Goal: Register for event/course

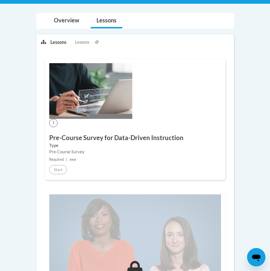
scroll to position [114, 0]
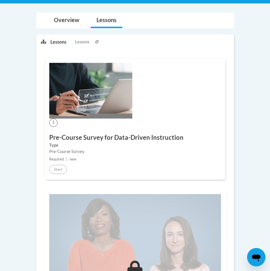
click at [111, 104] on img at bounding box center [90, 91] width 83 height 56
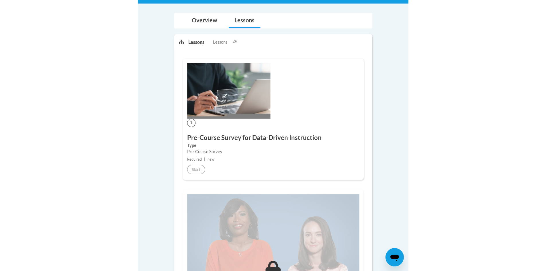
scroll to position [116, 0]
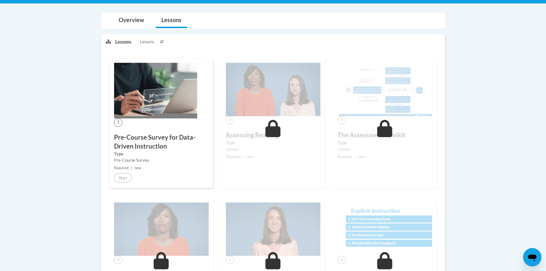
click at [117, 119] on span "1" at bounding box center [118, 122] width 8 height 8
click at [118, 123] on span "1" at bounding box center [118, 122] width 8 height 8
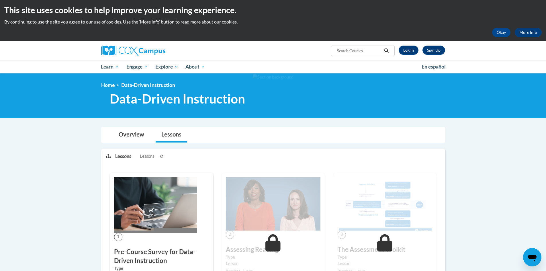
scroll to position [0, 0]
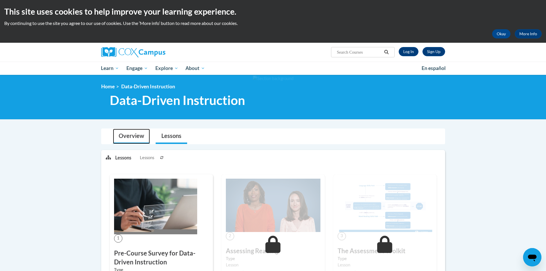
click at [135, 139] on link "Overview" at bounding box center [131, 136] width 37 height 15
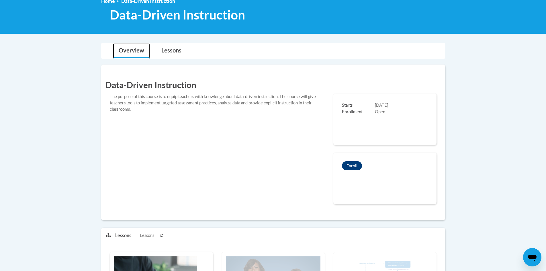
scroll to position [86, 0]
click at [270, 167] on button "Enroll" at bounding box center [352, 165] width 20 height 9
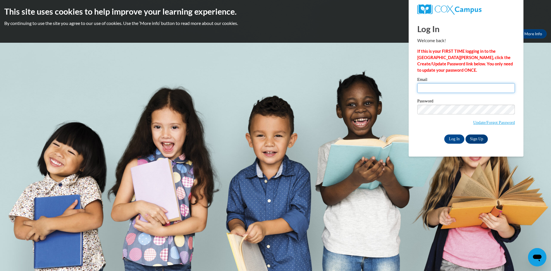
click at [426, 89] on input "Email" at bounding box center [466, 88] width 98 height 10
type input "[EMAIL_ADDRESS][PERSON_NAME][DOMAIN_NAME]"
click at [457, 139] on input "Log In" at bounding box center [454, 139] width 20 height 9
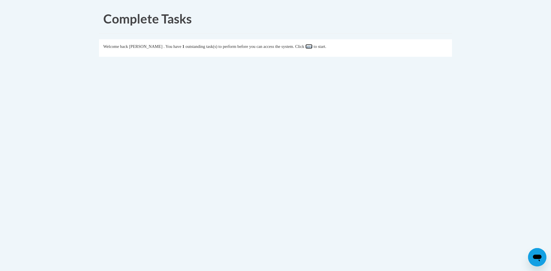
click at [312, 47] on link "here" at bounding box center [308, 46] width 7 height 5
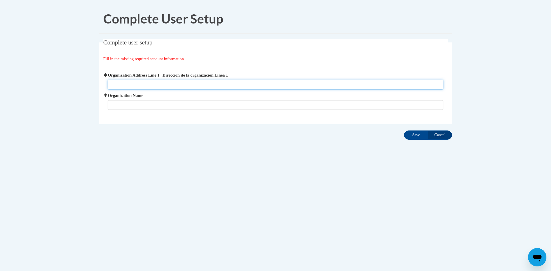
click at [158, 86] on input "Organization Address Line 1 | Dirección de la organización Línea 1" at bounding box center [276, 85] width 336 height 10
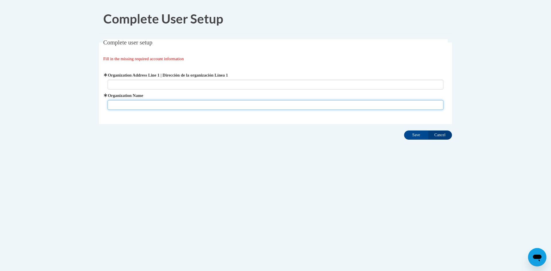
click at [148, 107] on input "Organization Name" at bounding box center [276, 105] width 336 height 10
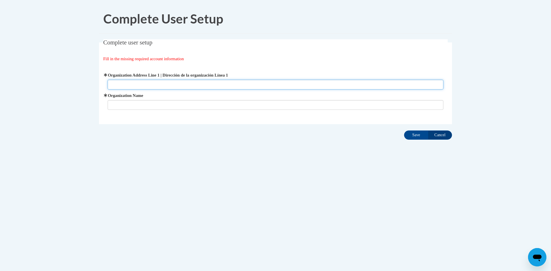
click at [150, 80] on input "Organization Address Line 1 | Dirección de la organización Línea 1" at bounding box center [276, 85] width 336 height 10
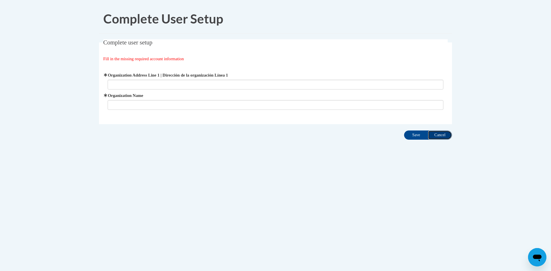
click at [441, 134] on input "Cancel" at bounding box center [440, 134] width 24 height 9
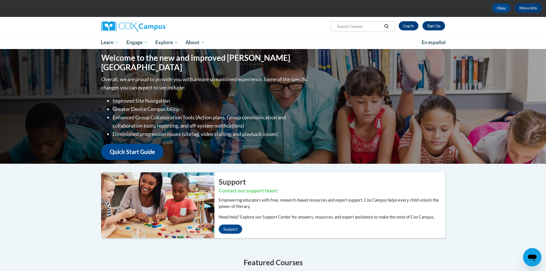
scroll to position [26, 0]
click at [411, 26] on link "Log In" at bounding box center [409, 26] width 20 height 9
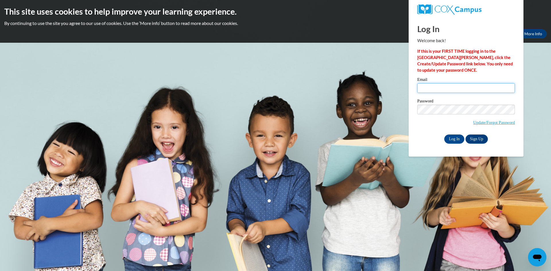
click at [442, 91] on input "Email" at bounding box center [466, 88] width 98 height 10
type input "jade.pfeifer@my.utsa.edu"
click at [458, 139] on input "Log In" at bounding box center [454, 139] width 20 height 9
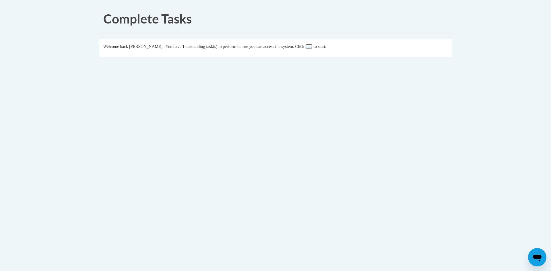
click at [312, 48] on link "here" at bounding box center [308, 46] width 7 height 5
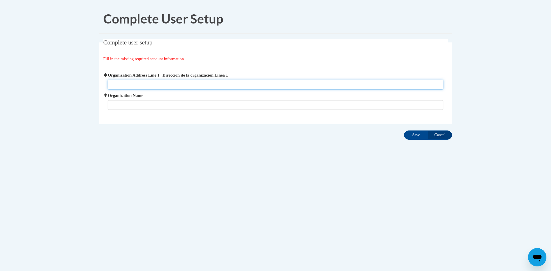
click at [173, 86] on input "Organization Address Line 1 | Dirección de la organización Línea 1" at bounding box center [276, 85] width 336 height 10
click at [161, 83] on input "Organization Address Line 1 | Dirección de la organización Línea 1" at bounding box center [276, 85] width 336 height 10
type input "Main Campus, [STREET_ADDRESS]"
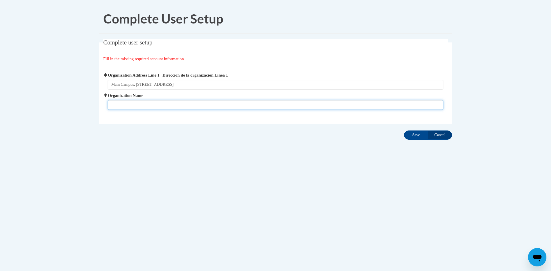
click at [172, 102] on input "Organization Name" at bounding box center [276, 105] width 336 height 10
click at [119, 106] on input "univeristy of Texas at San Antonio" at bounding box center [276, 105] width 336 height 10
type input "university of Texas at San Antonio"
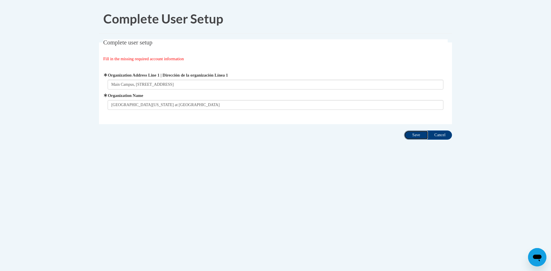
click at [417, 135] on input "Save" at bounding box center [416, 134] width 24 height 9
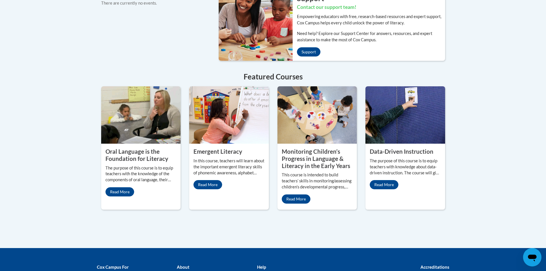
scroll to position [458, 0]
click at [383, 182] on link "Read More" at bounding box center [384, 184] width 29 height 9
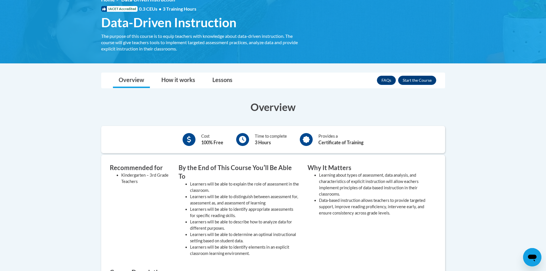
scroll to position [86, 0]
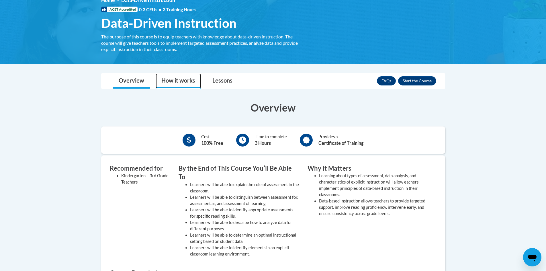
click at [190, 80] on link "How it works" at bounding box center [178, 80] width 45 height 15
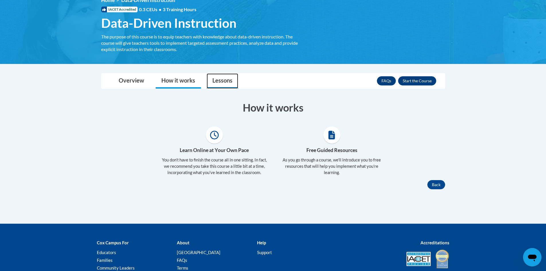
click at [220, 81] on link "Lessons" at bounding box center [223, 80] width 32 height 15
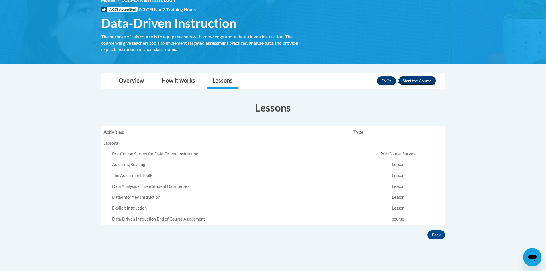
click at [425, 82] on button "Enroll" at bounding box center [417, 80] width 38 height 9
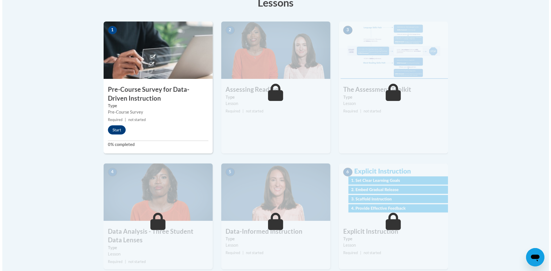
scroll to position [172, 0]
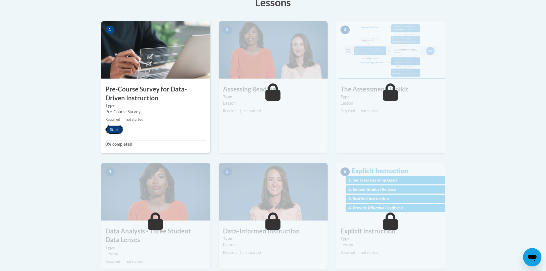
click at [117, 131] on button "Start" at bounding box center [115, 129] width 18 height 9
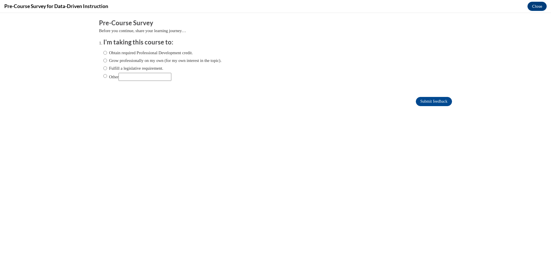
scroll to position [0, 0]
click at [108, 54] on label "Obtain required Professional Development credit." at bounding box center [147, 53] width 89 height 6
click at [107, 54] on input "Obtain required Professional Development credit." at bounding box center [105, 53] width 4 height 6
radio input "true"
click at [430, 102] on input "Submit feedback" at bounding box center [434, 101] width 36 height 9
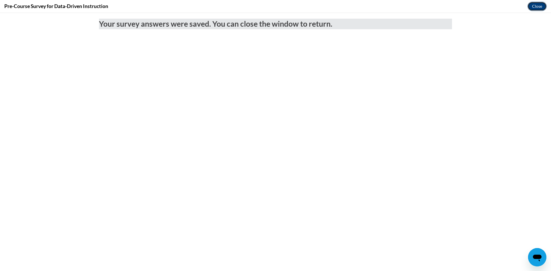
click at [538, 5] on button "Close" at bounding box center [536, 6] width 19 height 9
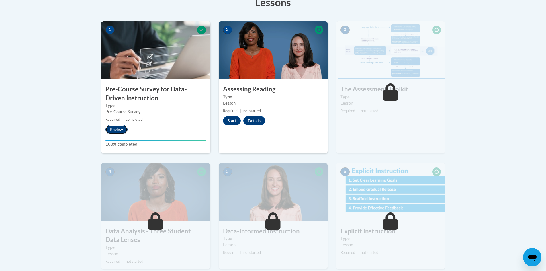
click at [116, 130] on button "Review" at bounding box center [117, 129] width 22 height 9
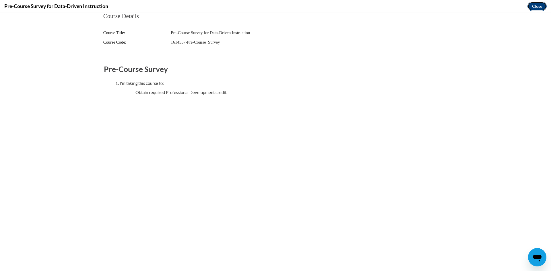
click at [535, 4] on button "Close" at bounding box center [536, 6] width 19 height 9
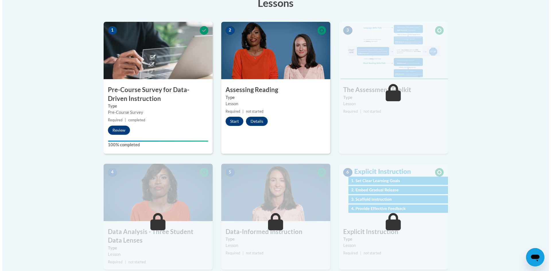
scroll to position [171, 0]
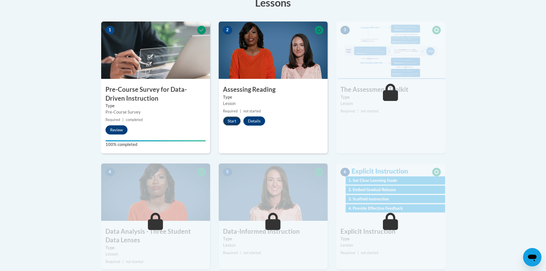
click at [232, 119] on button "Start" at bounding box center [232, 120] width 18 height 9
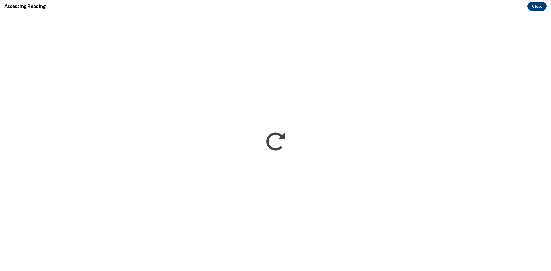
scroll to position [0, 0]
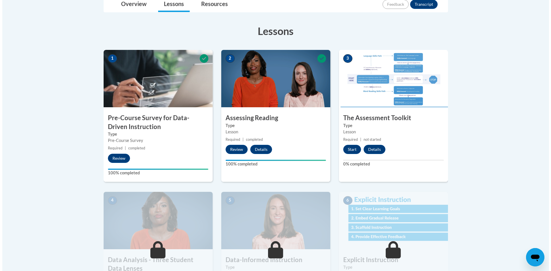
scroll to position [143, 0]
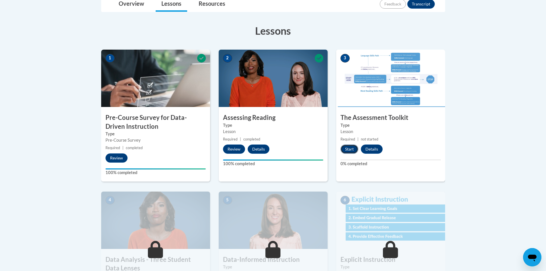
click at [349, 150] on button "Start" at bounding box center [350, 149] width 18 height 9
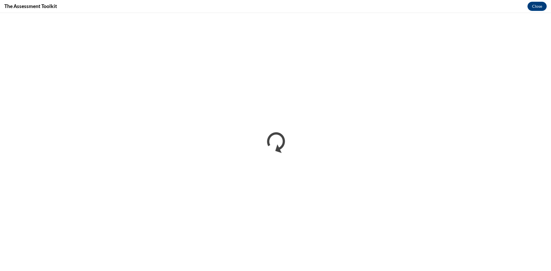
scroll to position [0, 0]
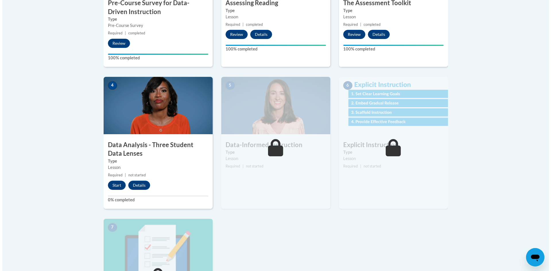
scroll to position [258, 0]
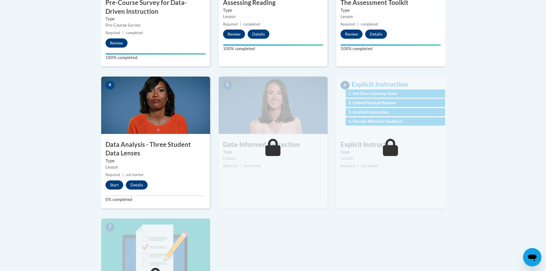
click at [138, 158] on label "Type" at bounding box center [156, 161] width 100 height 6
click at [115, 186] on button "Start" at bounding box center [115, 184] width 18 height 9
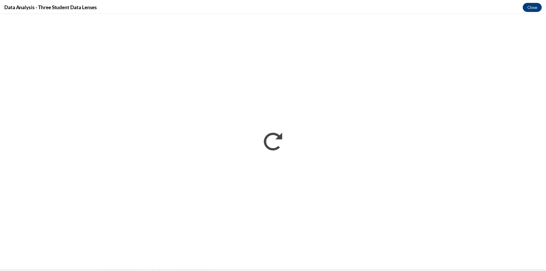
scroll to position [0, 0]
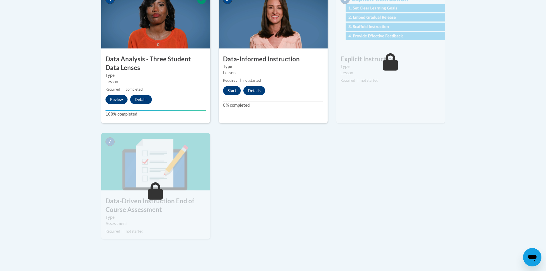
scroll to position [344, 0]
click at [257, 87] on button "Details" at bounding box center [254, 90] width 22 height 9
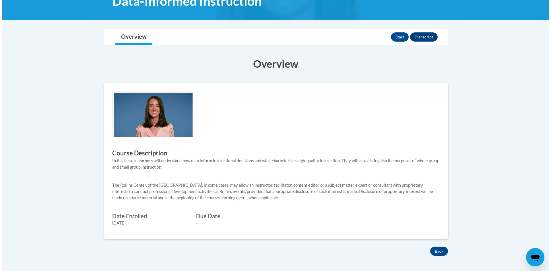
scroll to position [99, 0]
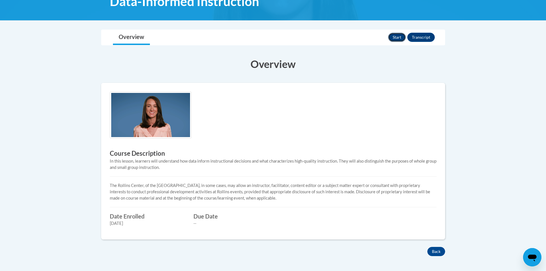
click at [399, 38] on button "Start" at bounding box center [397, 37] width 18 height 9
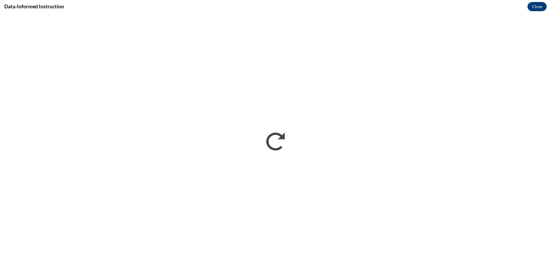
scroll to position [0, 0]
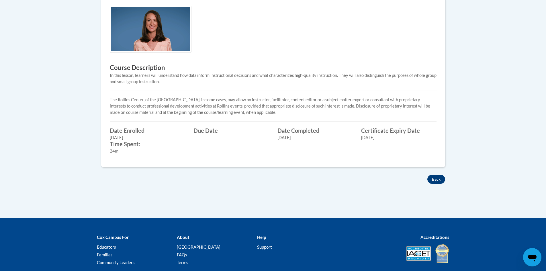
scroll to position [185, 0]
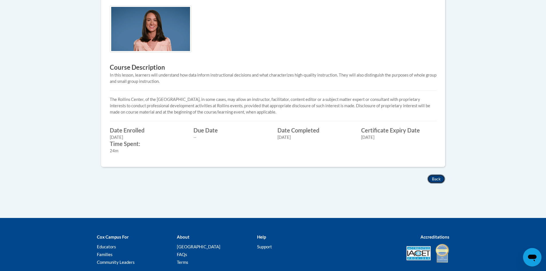
click at [438, 176] on button "Back" at bounding box center [437, 178] width 18 height 9
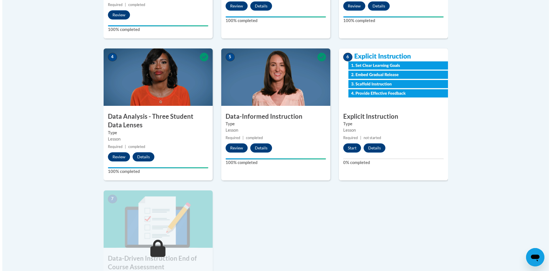
scroll to position [287, 0]
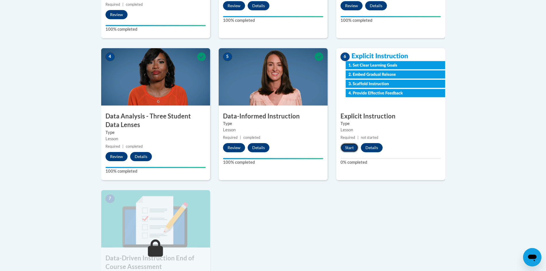
click at [349, 146] on button "Start" at bounding box center [350, 147] width 18 height 9
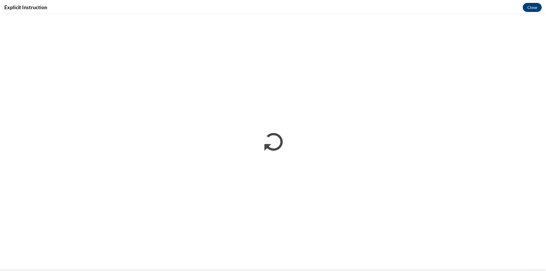
scroll to position [0, 0]
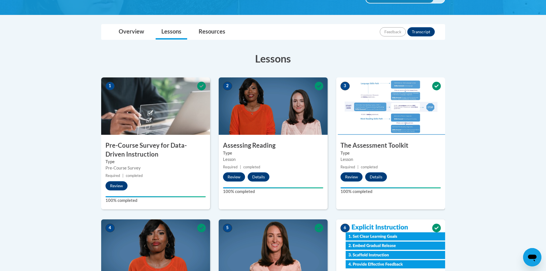
scroll to position [115, 0]
